Goal: Transaction & Acquisition: Purchase product/service

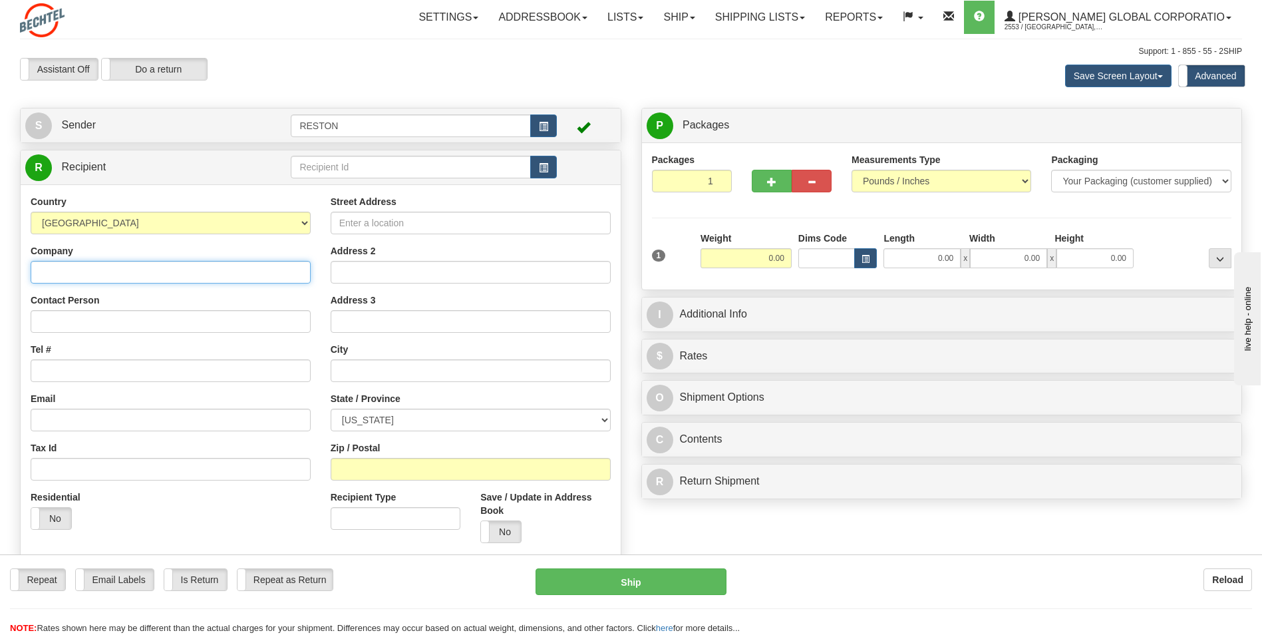
click at [141, 273] on input "Company" at bounding box center [171, 272] width 280 height 23
type input "[PERSON_NAME]"
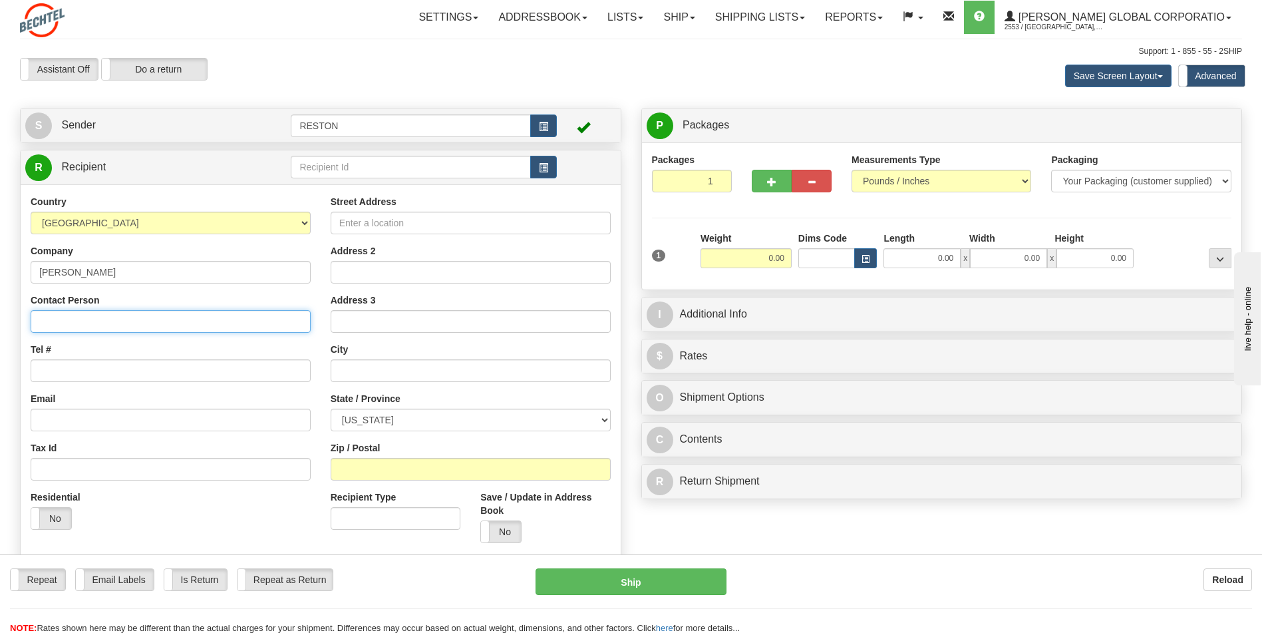
click at [113, 322] on input "Contact Person" at bounding box center [171, 321] width 280 height 23
click at [132, 324] on input "Contact Person" at bounding box center [171, 321] width 280 height 23
click at [115, 318] on input "Contact Person" at bounding box center [171, 321] width 280 height 23
type input "[PERSON_NAME]"
click at [78, 371] on input "Tel #" at bounding box center [171, 370] width 280 height 23
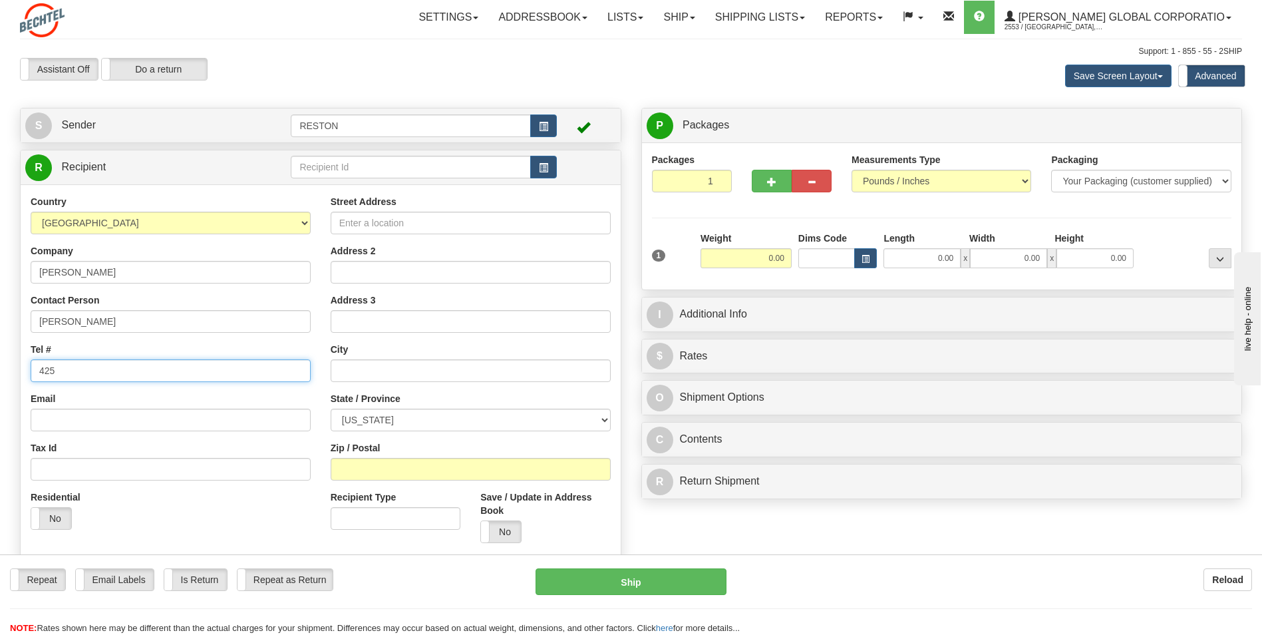
type input "4259221606"
click at [122, 422] on input "Email" at bounding box center [171, 419] width 280 height 23
click at [370, 215] on input "Street Address" at bounding box center [471, 223] width 280 height 23
type input "[STREET_ADDRESS]"
click at [370, 369] on input "text" at bounding box center [471, 370] width 280 height 23
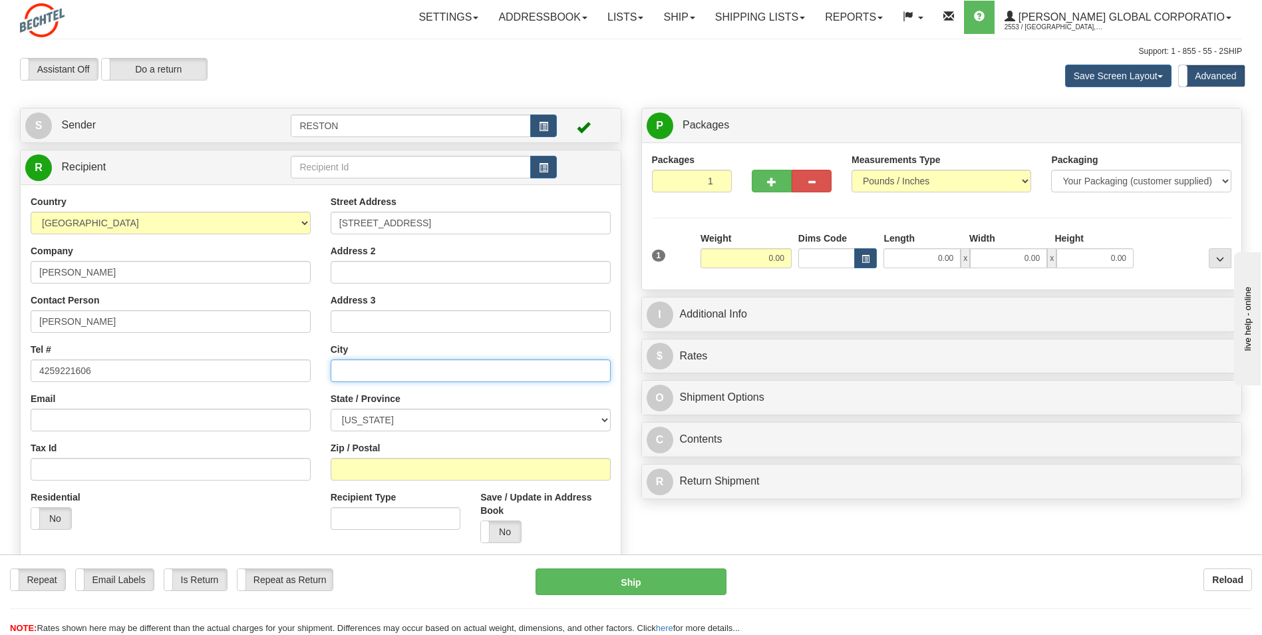
type input "g"
type input "GLADWIN"
select select "MD"
type input "m"
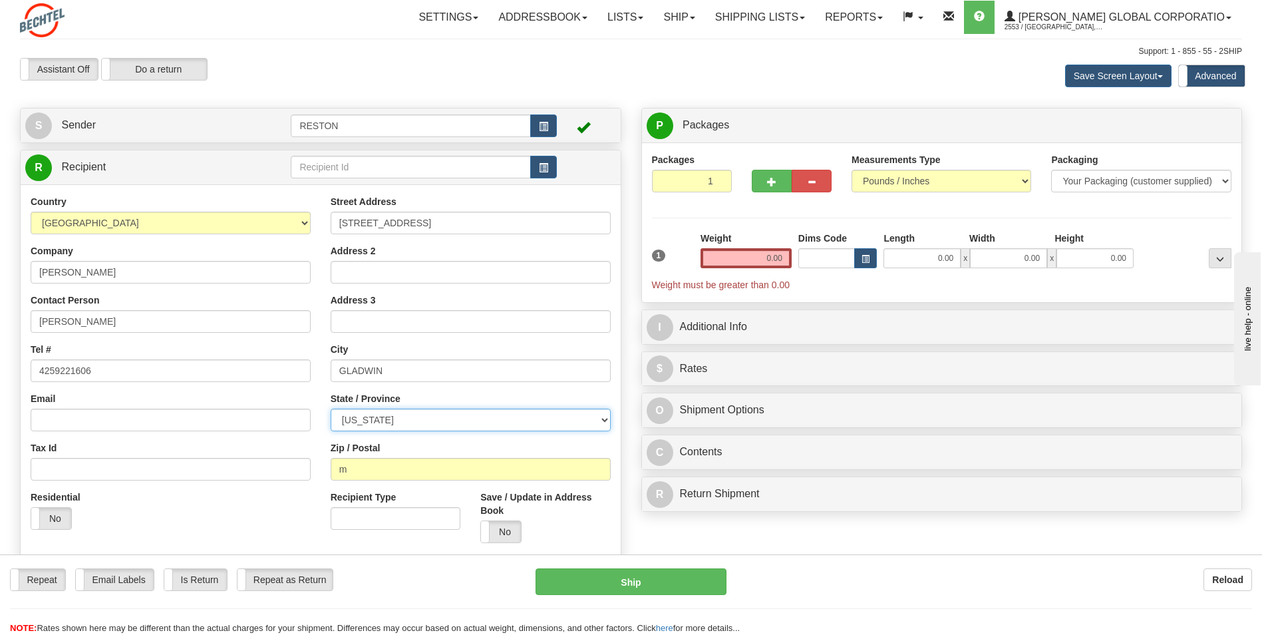
select select "MI"
type input "7"
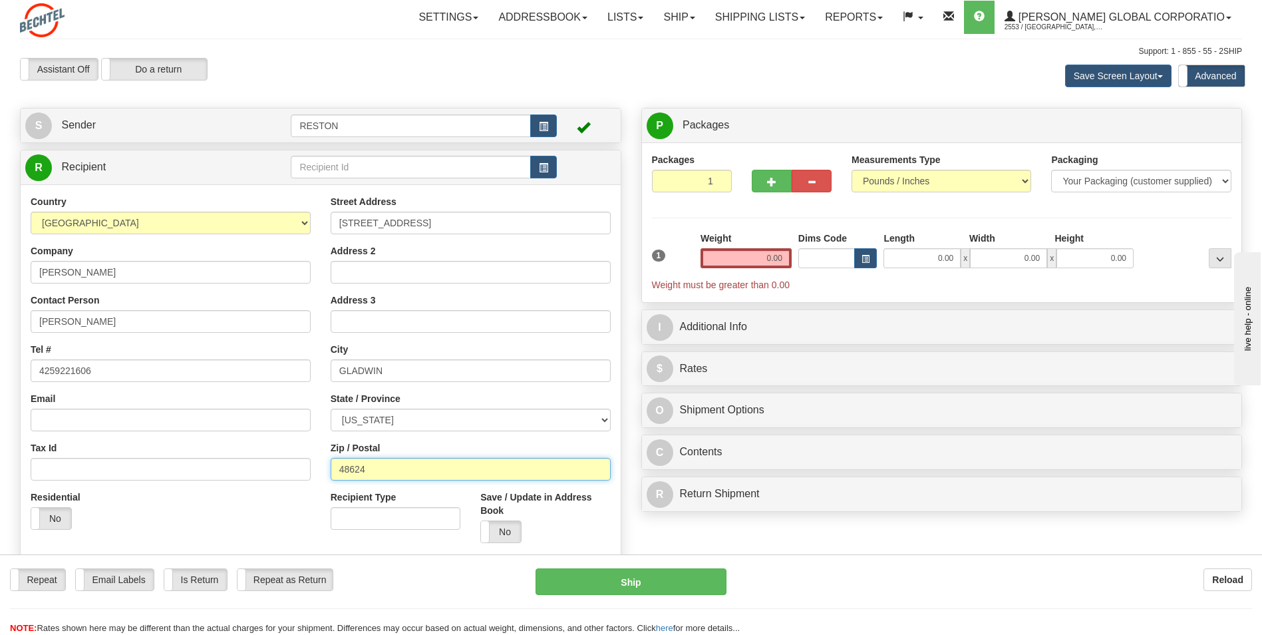
type input "48624"
click at [1131, 180] on select "Your Packaging (customer supplied) Envelope (carrier supplied) Pack (carrier su…" at bounding box center [1141, 181] width 180 height 23
select select "3"
click at [1051, 170] on select "Your Packaging (customer supplied) Envelope (carrier supplied) Pack (carrier su…" at bounding box center [1141, 181] width 180 height 23
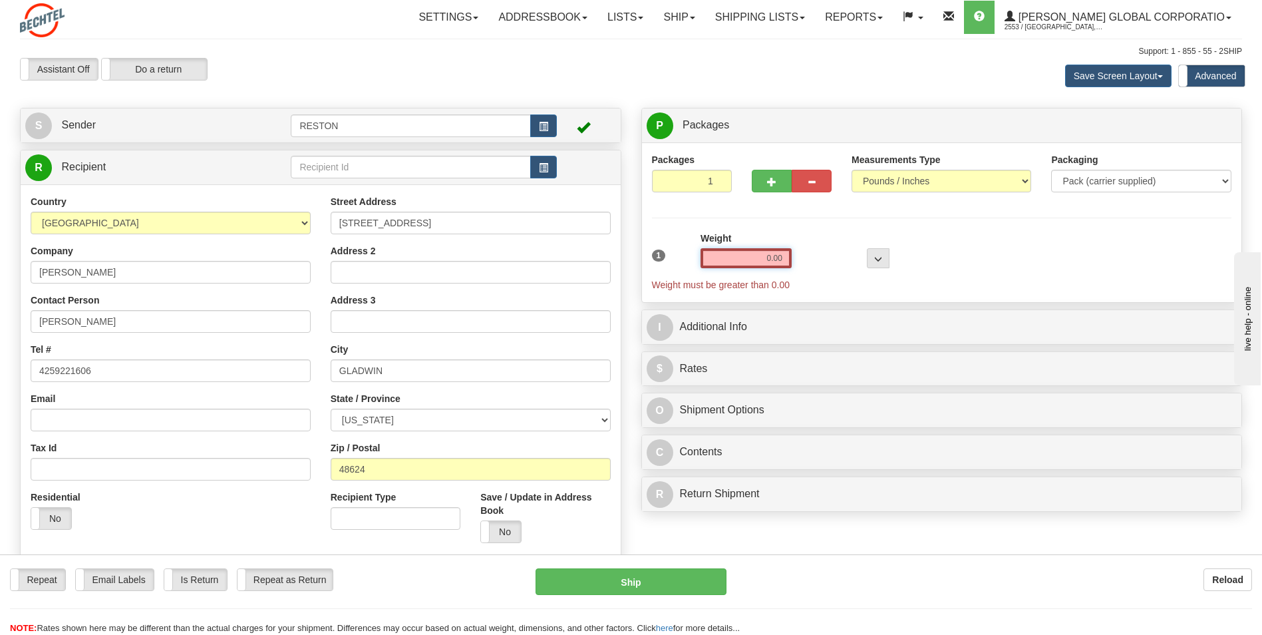
drag, startPoint x: 748, startPoint y: 253, endPoint x: 864, endPoint y: 246, distance: 116.6
click at [864, 246] on div "1 Weight 0.00 Dims Code 0 x" at bounding box center [942, 261] width 587 height 60
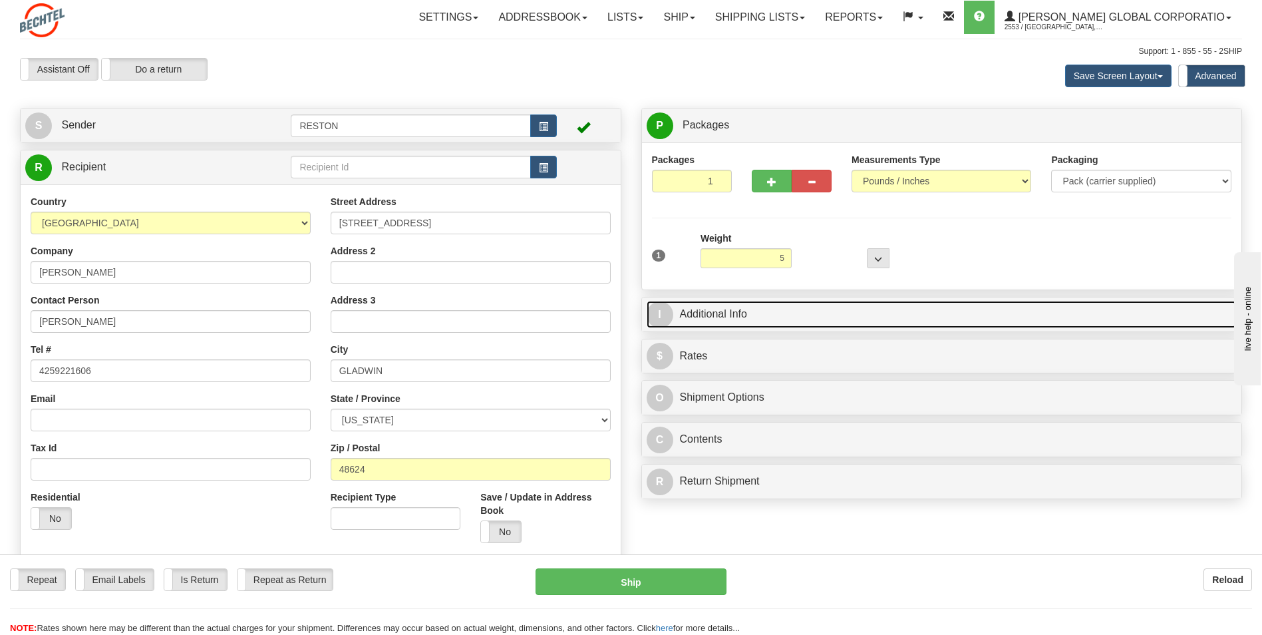
type input "5.00"
click at [792, 317] on link "I Additional Info" at bounding box center [942, 314] width 591 height 27
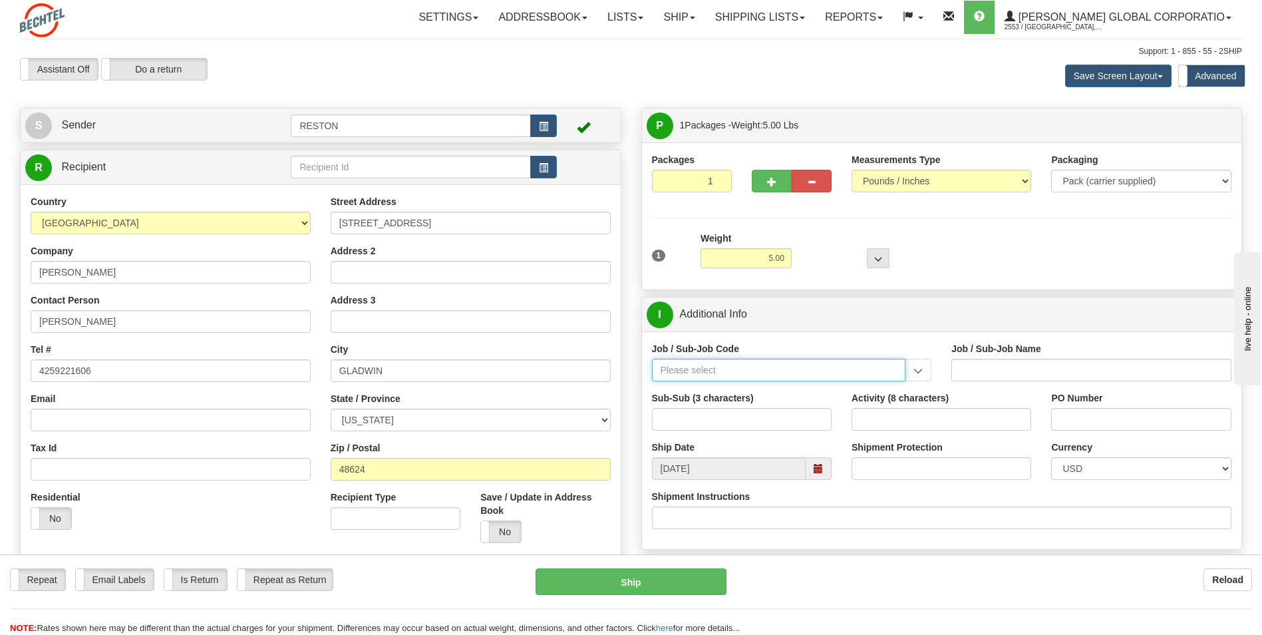
click at [728, 359] on input "Job / Sub-Job Code" at bounding box center [779, 370] width 254 height 23
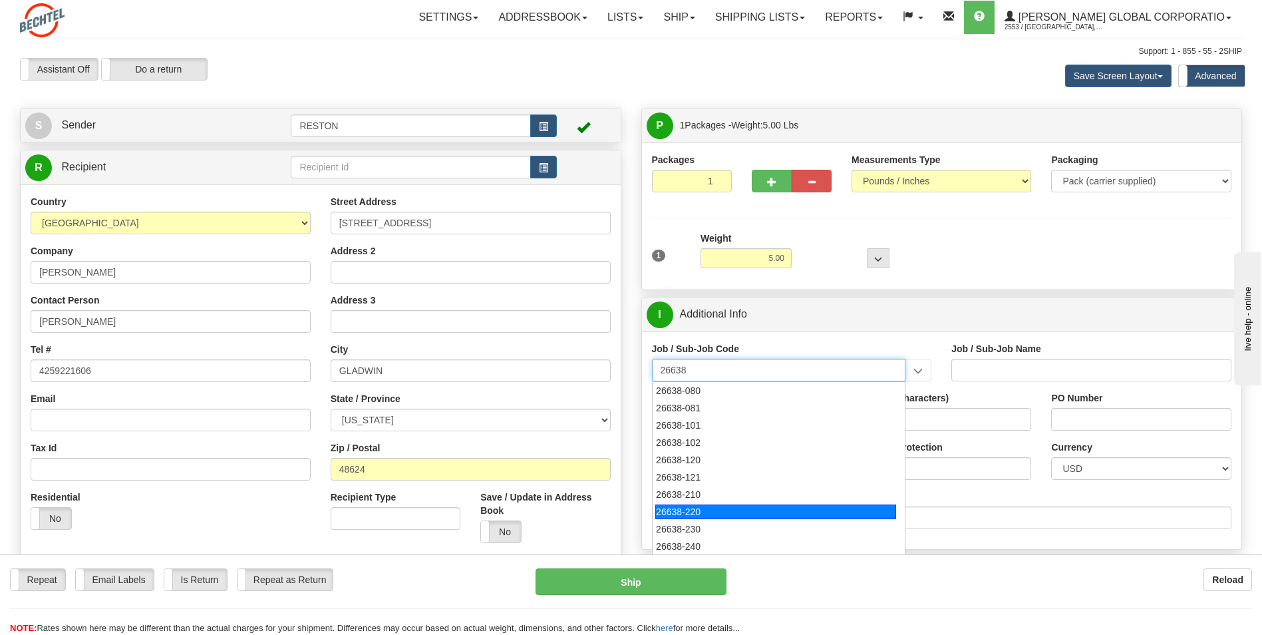
click at [703, 515] on div "26638-220" at bounding box center [775, 511] width 241 height 15
type input "26638-220"
type input "SUNFISH 2 SOLAR PROJECT - MANUAL LABOR"
type input "26638-220"
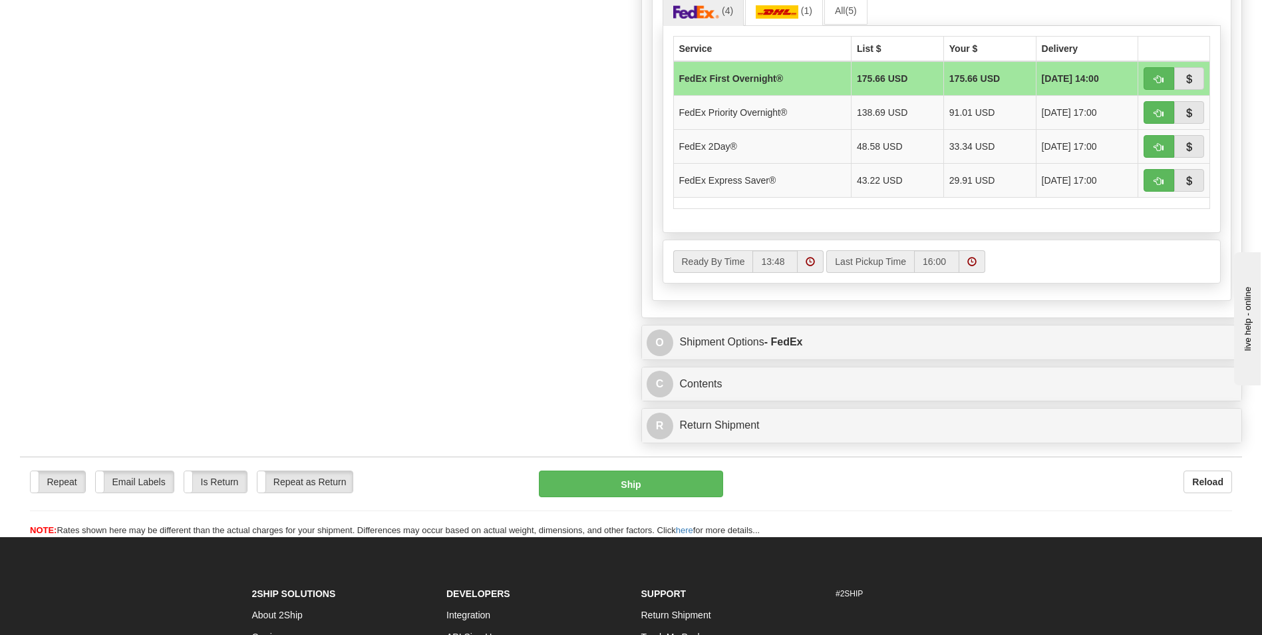
scroll to position [665, 0]
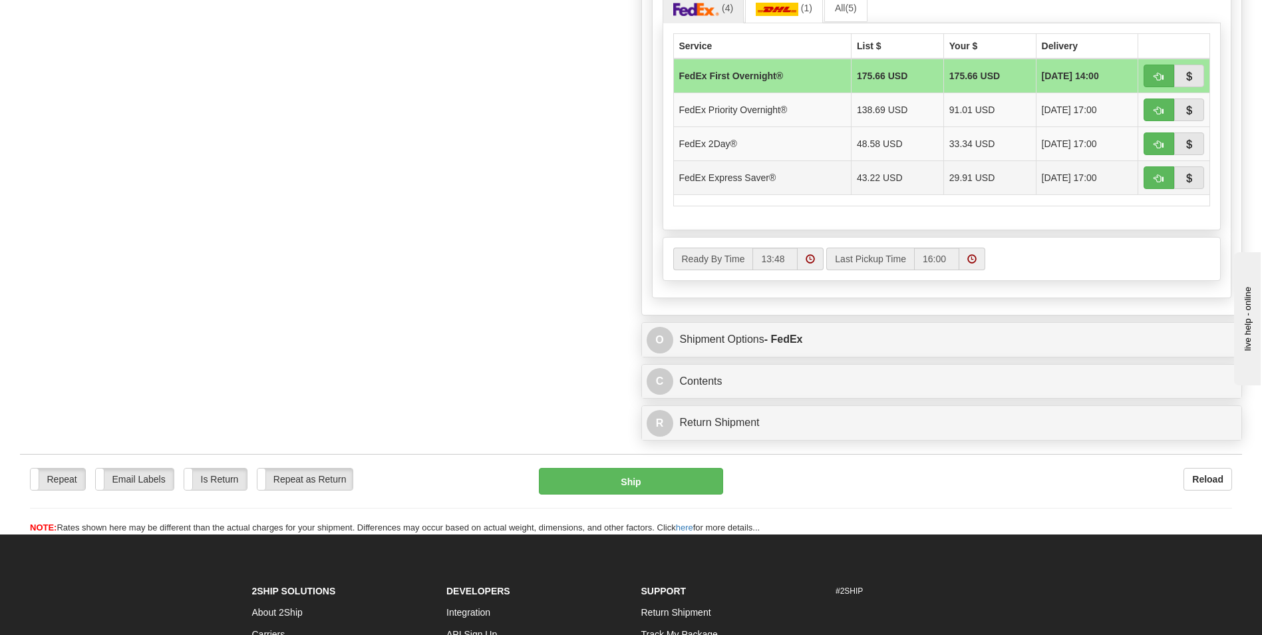
click at [968, 179] on td "29.91 USD" at bounding box center [989, 177] width 92 height 34
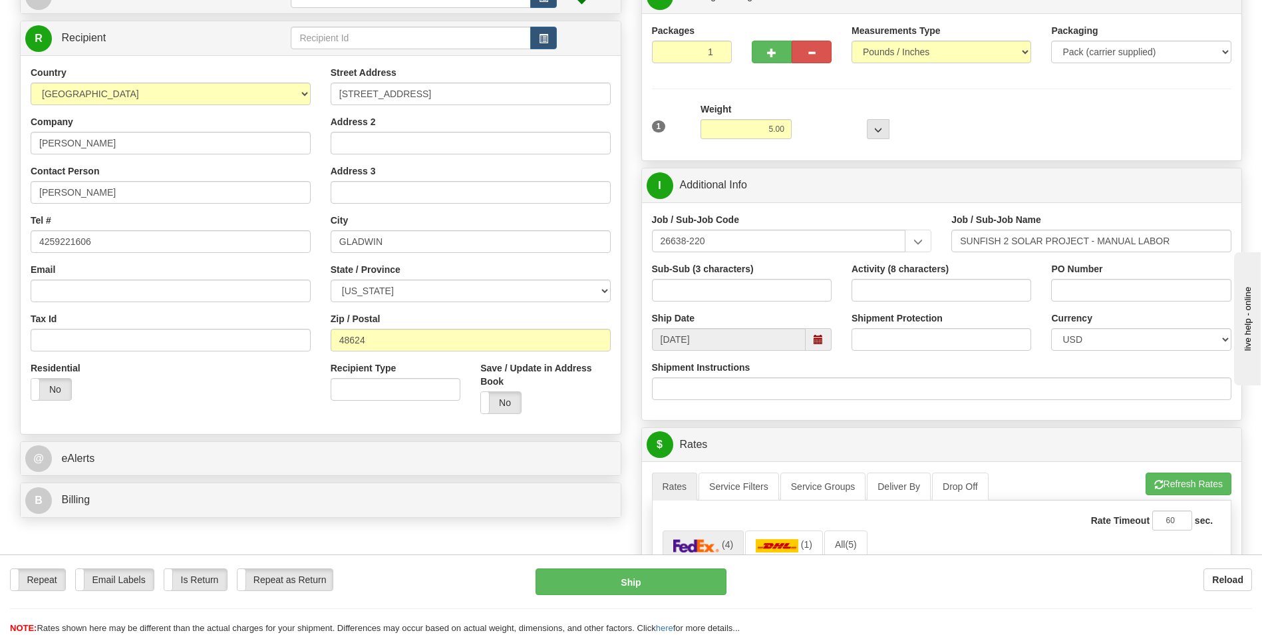
scroll to position [0, 0]
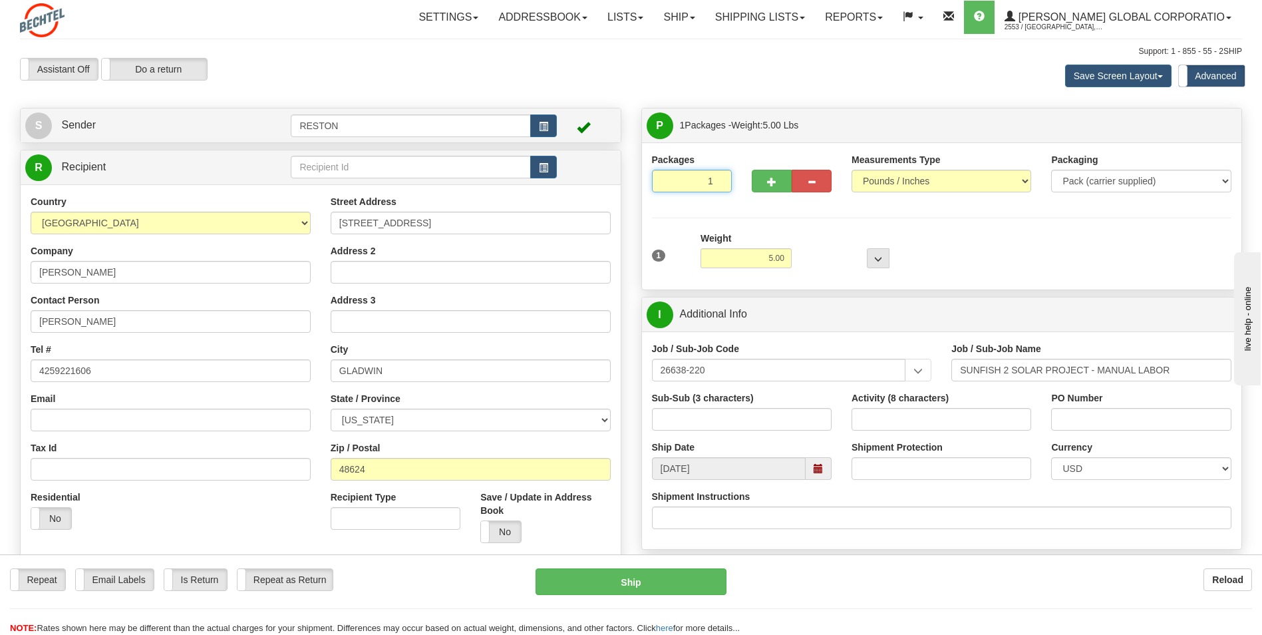
click at [701, 182] on input "1" at bounding box center [692, 181] width 80 height 23
click at [767, 179] on button "button" at bounding box center [772, 181] width 40 height 23
type input "2"
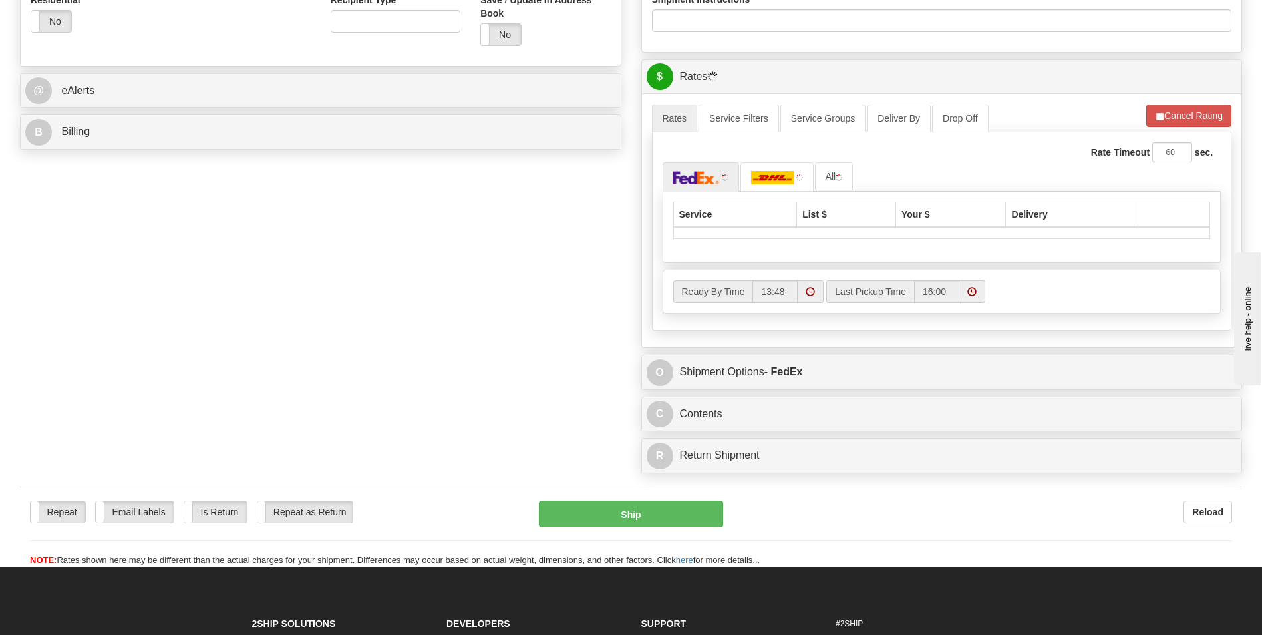
scroll to position [705, 0]
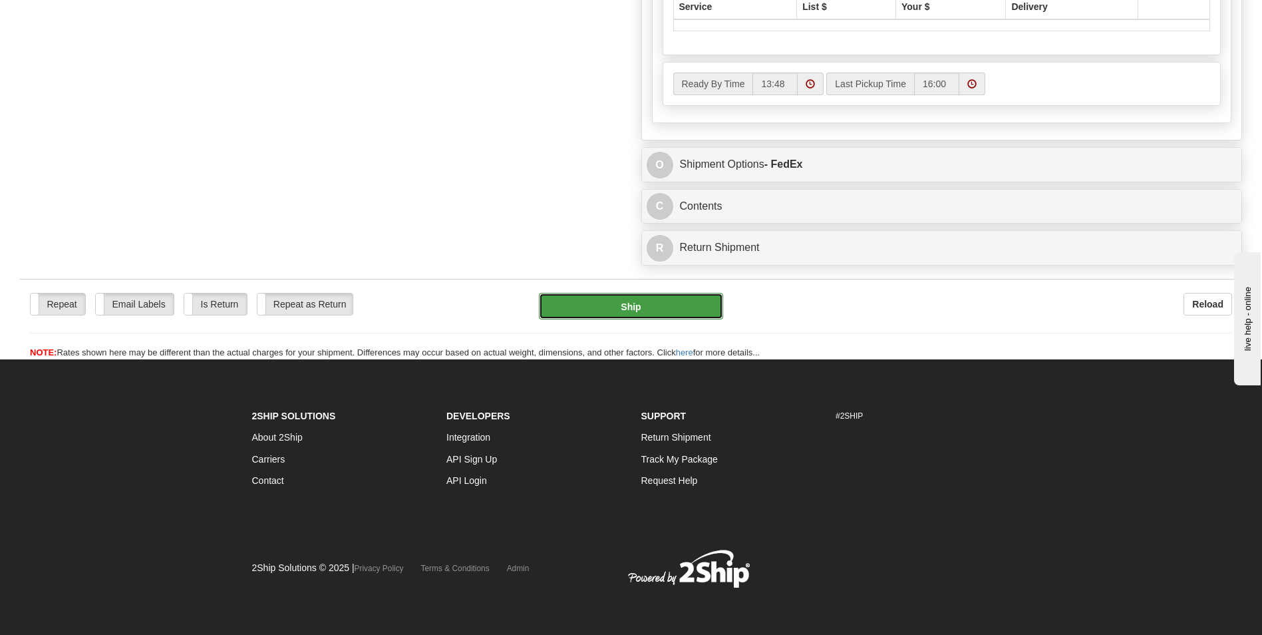
click at [650, 293] on button "Ship" at bounding box center [631, 306] width 184 height 27
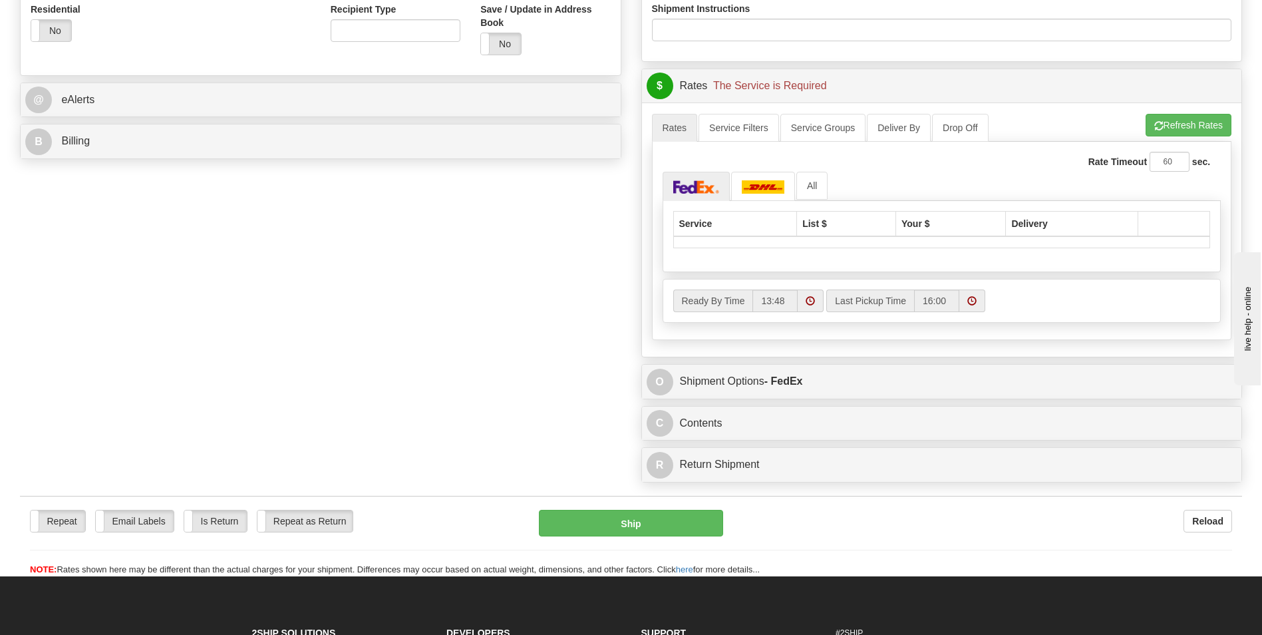
scroll to position [532, 0]
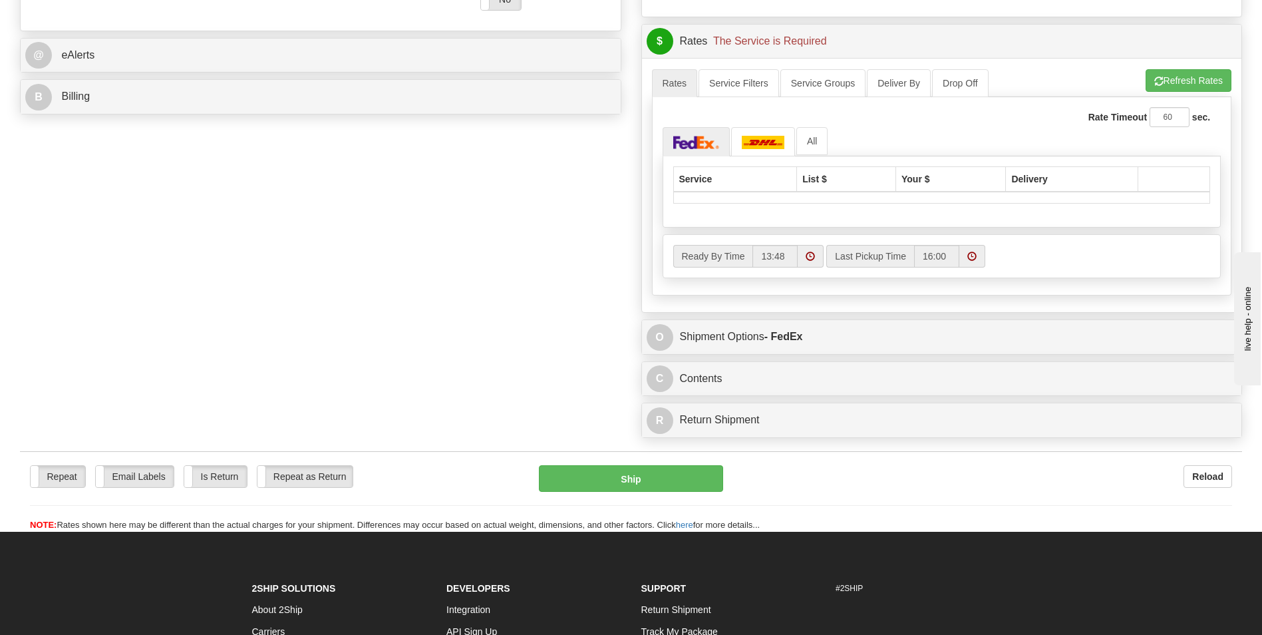
click at [702, 168] on th "Service" at bounding box center [735, 178] width 124 height 25
click at [698, 136] on img at bounding box center [696, 142] width 47 height 13
click at [1199, 73] on button "Refresh Rates" at bounding box center [1188, 80] width 86 height 23
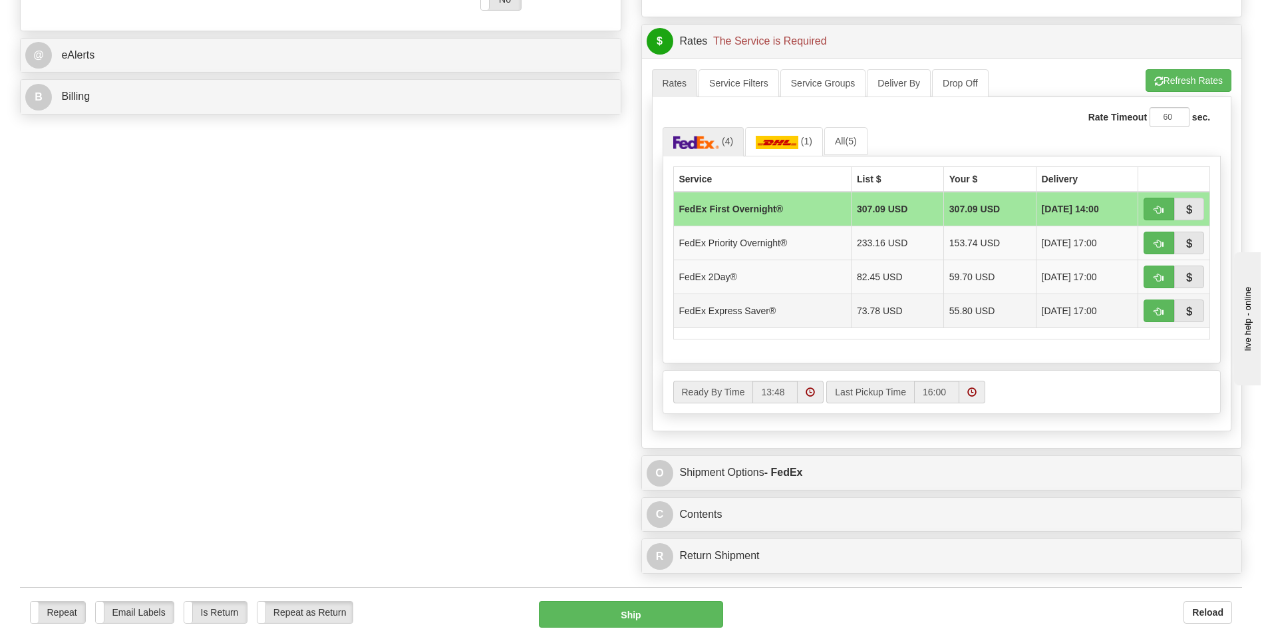
click at [975, 321] on td "55.80 USD" at bounding box center [989, 310] width 92 height 34
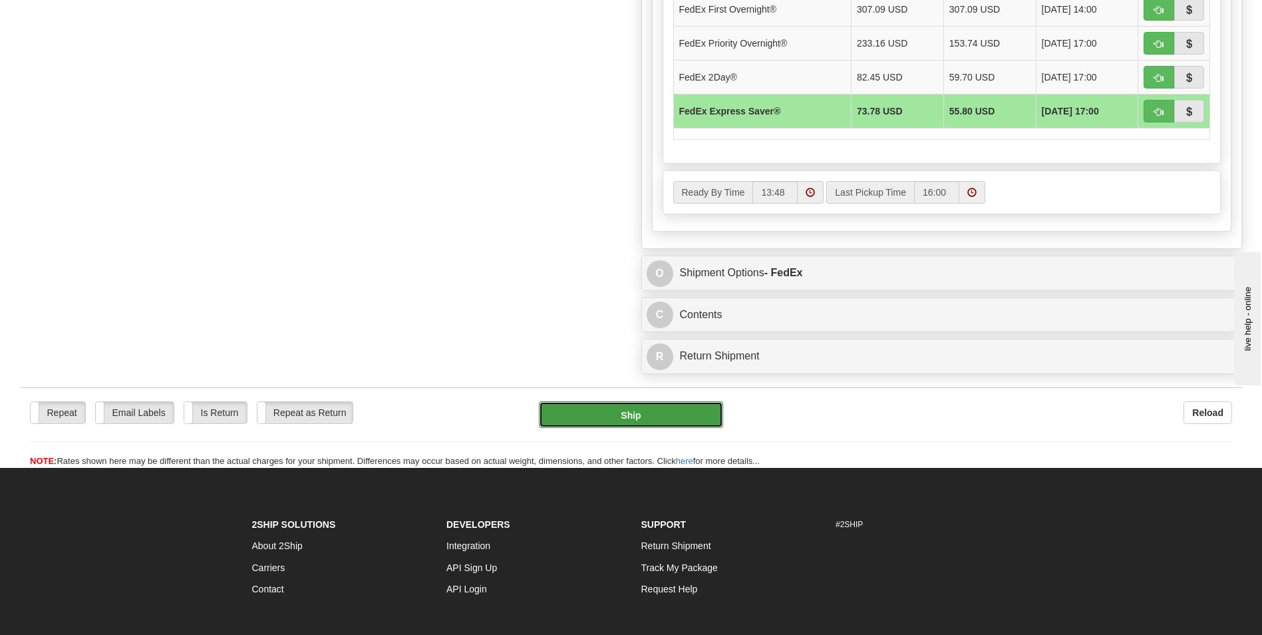
click at [612, 419] on button "Ship" at bounding box center [631, 414] width 184 height 27
type input "20"
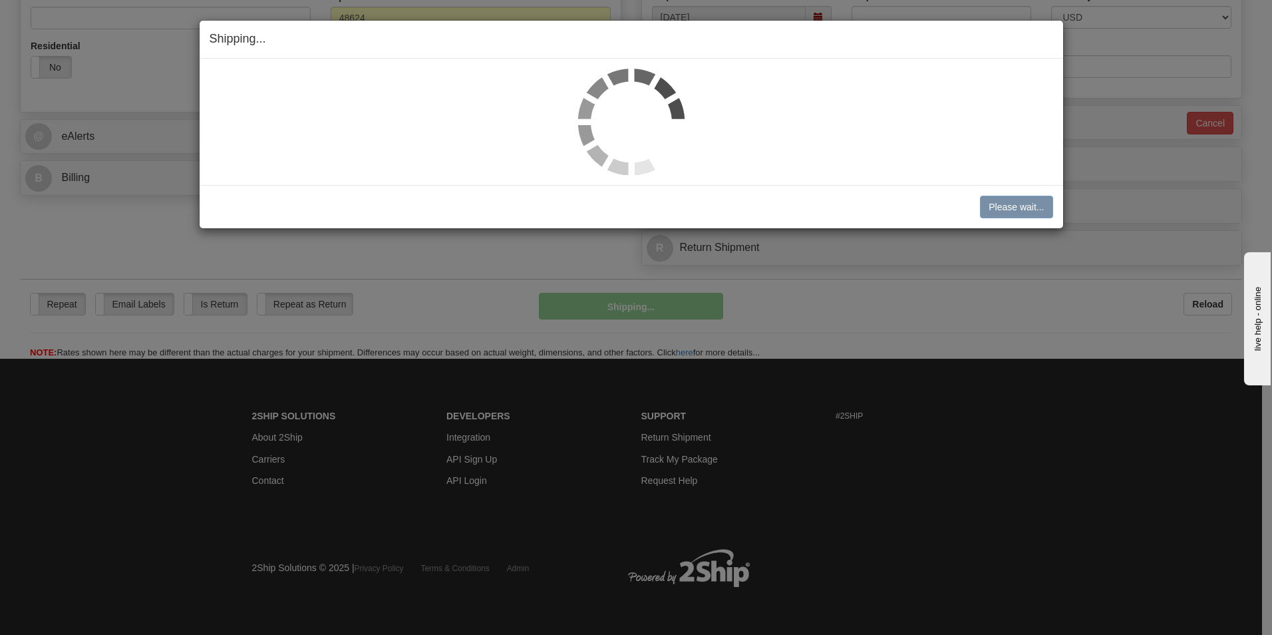
scroll to position [451, 0]
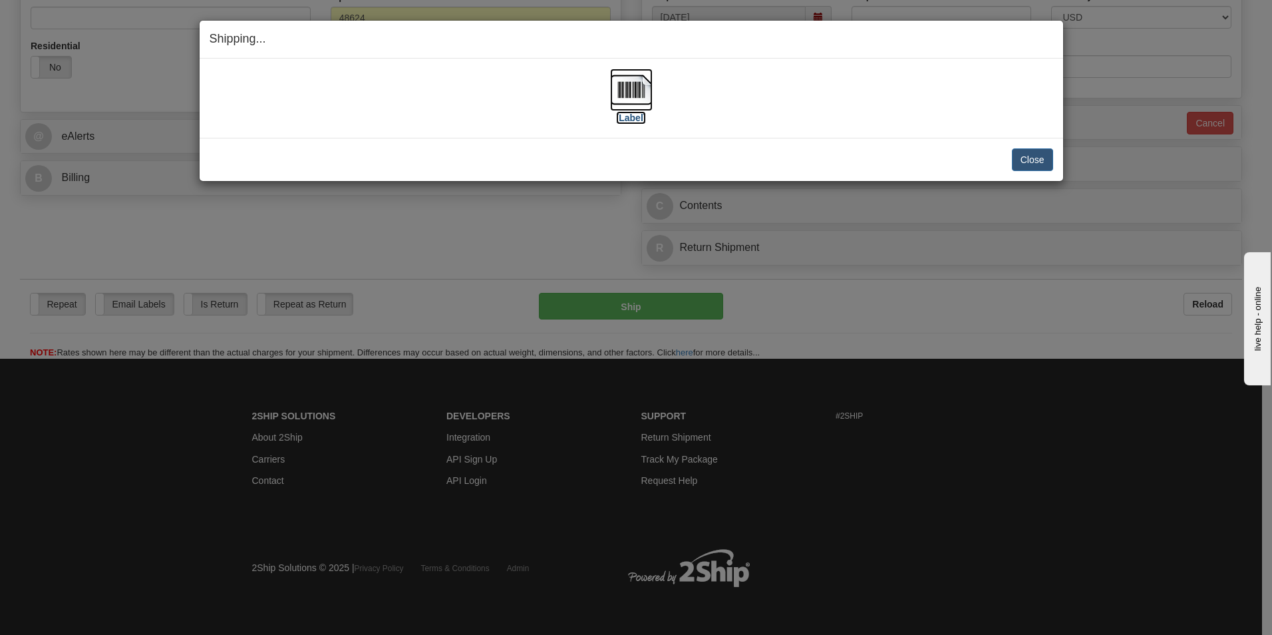
click at [634, 116] on label "[Label]" at bounding box center [631, 117] width 31 height 13
